Goal: Task Accomplishment & Management: Use online tool/utility

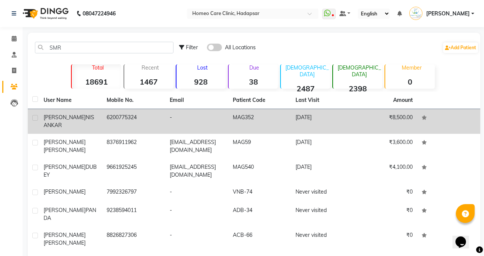
type input "SMR"
click at [130, 121] on td "6200775324" at bounding box center [133, 121] width 63 height 25
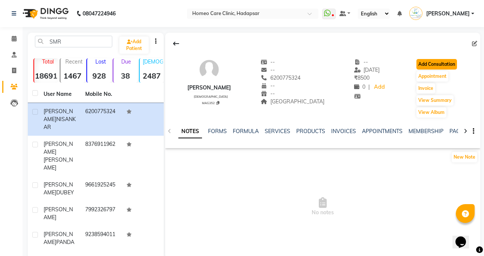
click at [448, 67] on button "Add Consultation" at bounding box center [436, 64] width 41 height 11
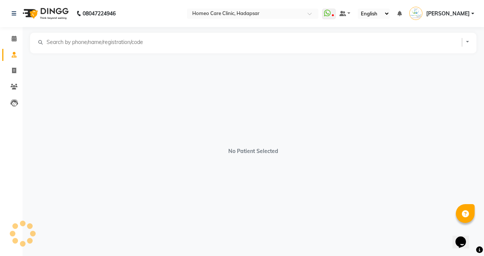
select select "[DEMOGRAPHIC_DATA]"
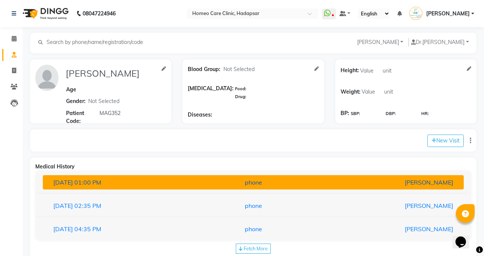
click at [295, 188] on button "[DATE] 01:00 PM phone [PERSON_NAME]" at bounding box center [253, 182] width 421 height 14
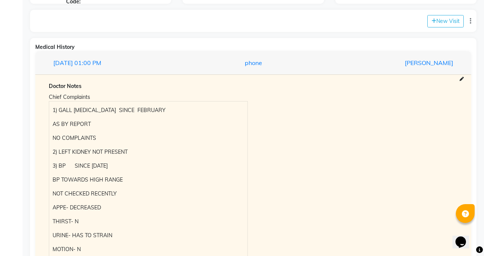
scroll to position [120, 0]
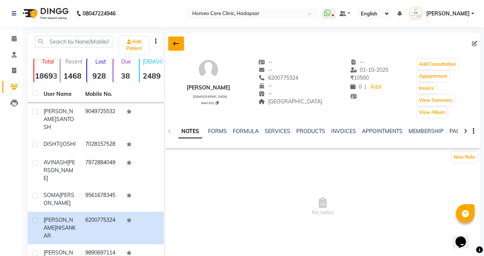
click at [171, 41] on button at bounding box center [176, 43] width 16 height 14
